Goal: Navigation & Orientation: Find specific page/section

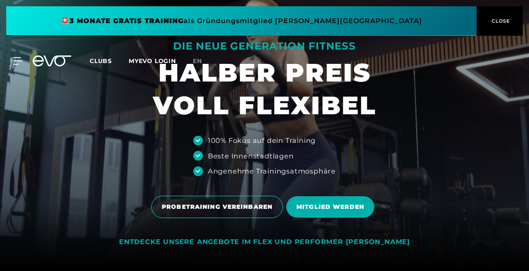
click at [505, 23] on span "CLOSE" at bounding box center [500, 21] width 21 height 8
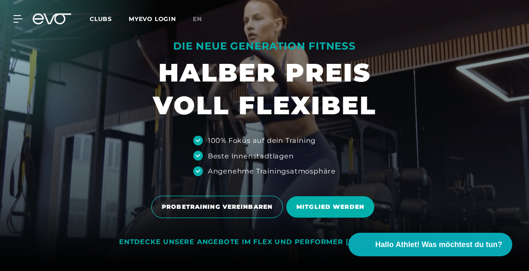
click at [100, 18] on span "Clubs" at bounding box center [101, 19] width 22 height 8
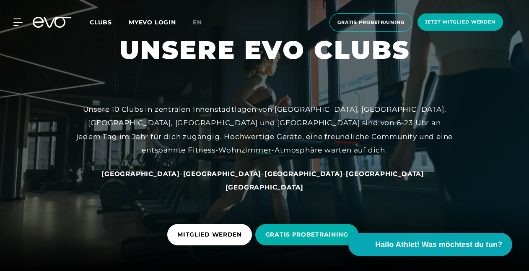
click at [103, 25] on span "Clubs" at bounding box center [101, 22] width 22 height 8
click at [354, 98] on div at bounding box center [264, 136] width 529 height 272
drag, startPoint x: 354, startPoint y: 98, endPoint x: 358, endPoint y: 99, distance: 4.7
click at [354, 98] on div at bounding box center [264, 136] width 529 height 272
click at [17, 23] on icon at bounding box center [19, 22] width 12 height 8
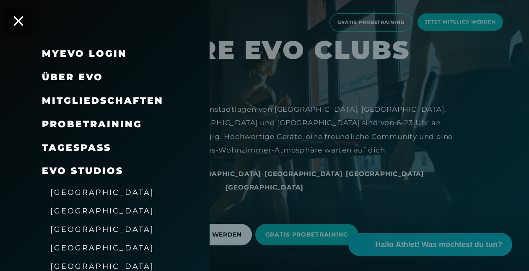
click at [59, 176] on div "EVO Studios" at bounding box center [115, 170] width 147 height 23
click at [63, 169] on span "EVO Studios" at bounding box center [82, 170] width 81 height 11
click at [65, 207] on span "[GEOGRAPHIC_DATA]" at bounding box center [102, 210] width 104 height 9
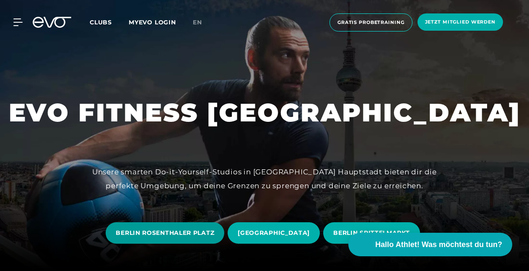
click at [167, 234] on span "BERLIN ROSENTHALER PLATZ" at bounding box center [165, 232] width 99 height 9
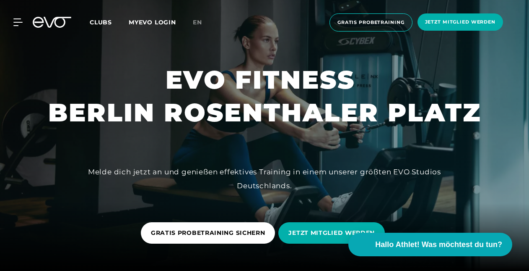
click at [47, 45] on div at bounding box center [264, 135] width 529 height 271
click at [18, 26] on icon at bounding box center [20, 22] width 12 height 7
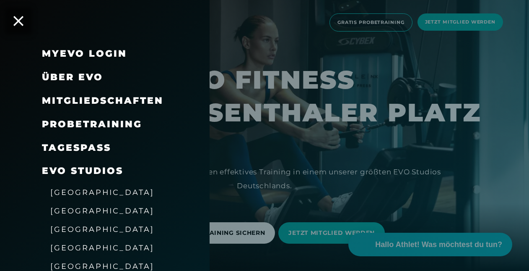
click at [299, 179] on div at bounding box center [264, 135] width 529 height 271
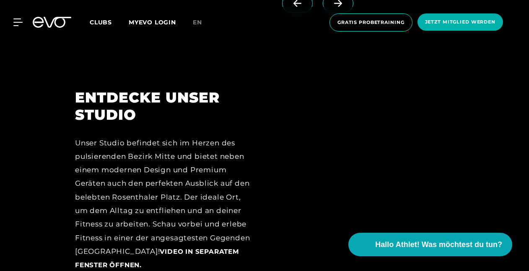
scroll to position [853, 0]
